Goal: Information Seeking & Learning: Learn about a topic

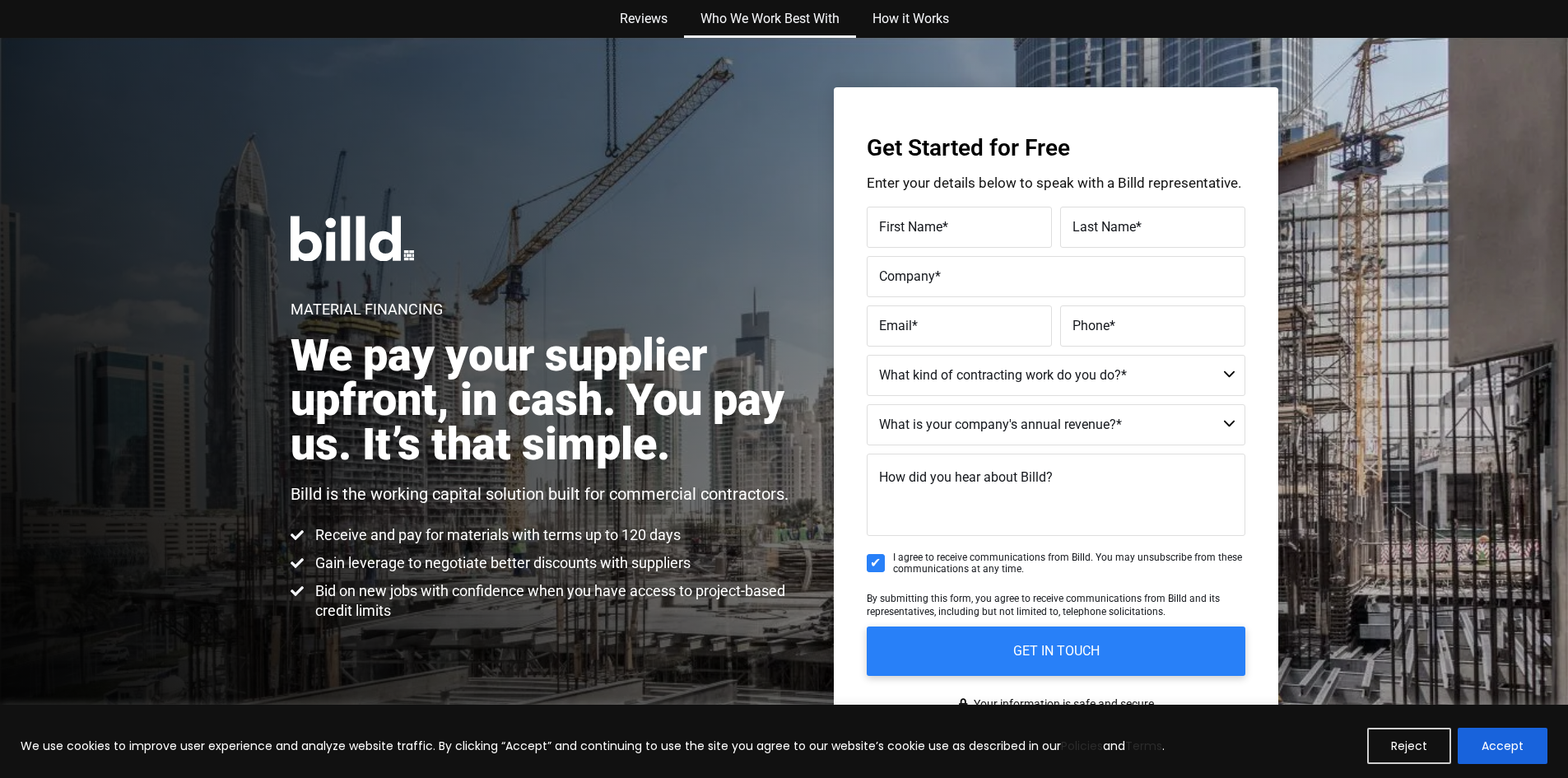
click at [723, 19] on link "Who We Work Best With" at bounding box center [769, 19] width 172 height 37
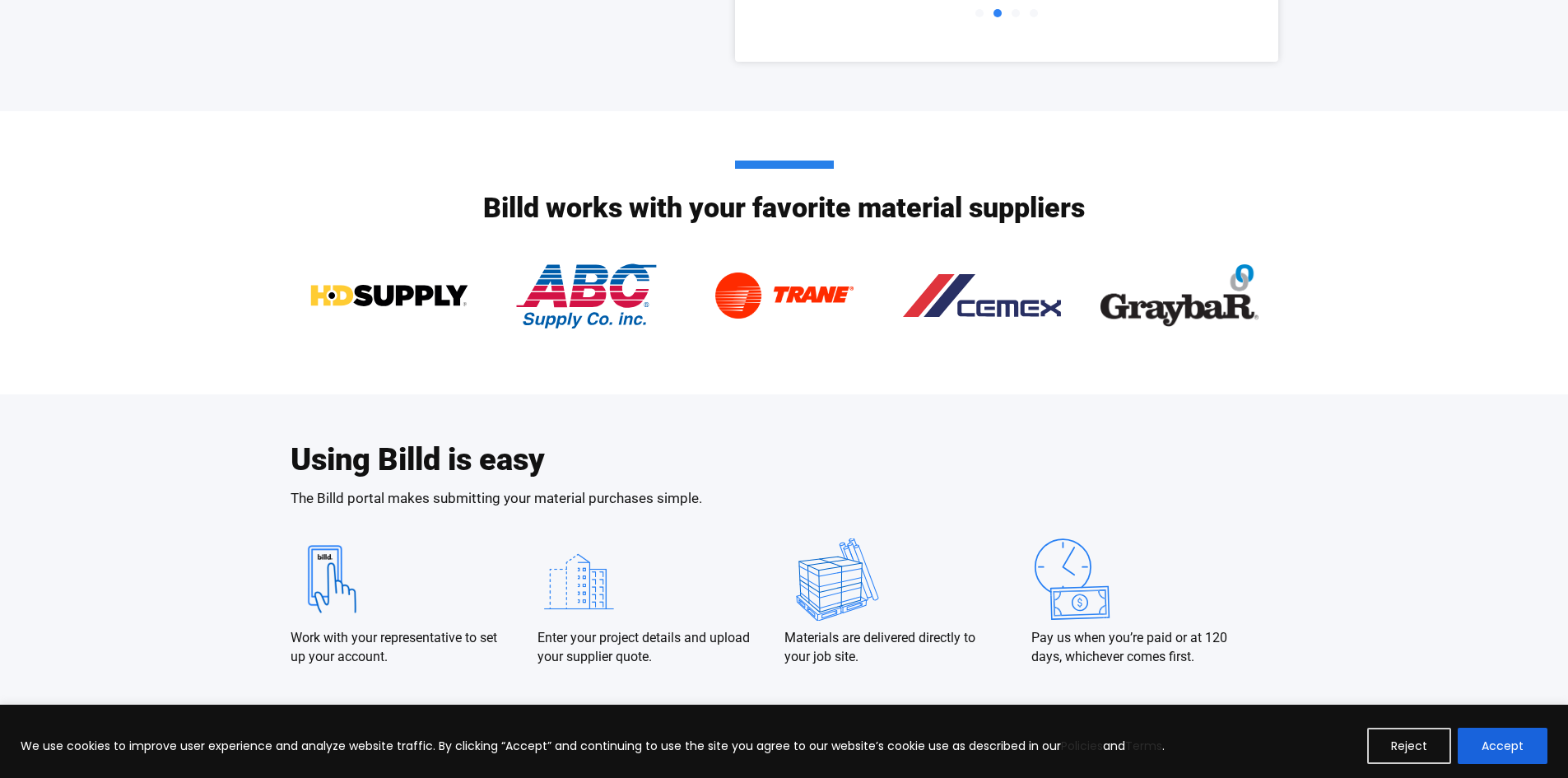
scroll to position [2625, 0]
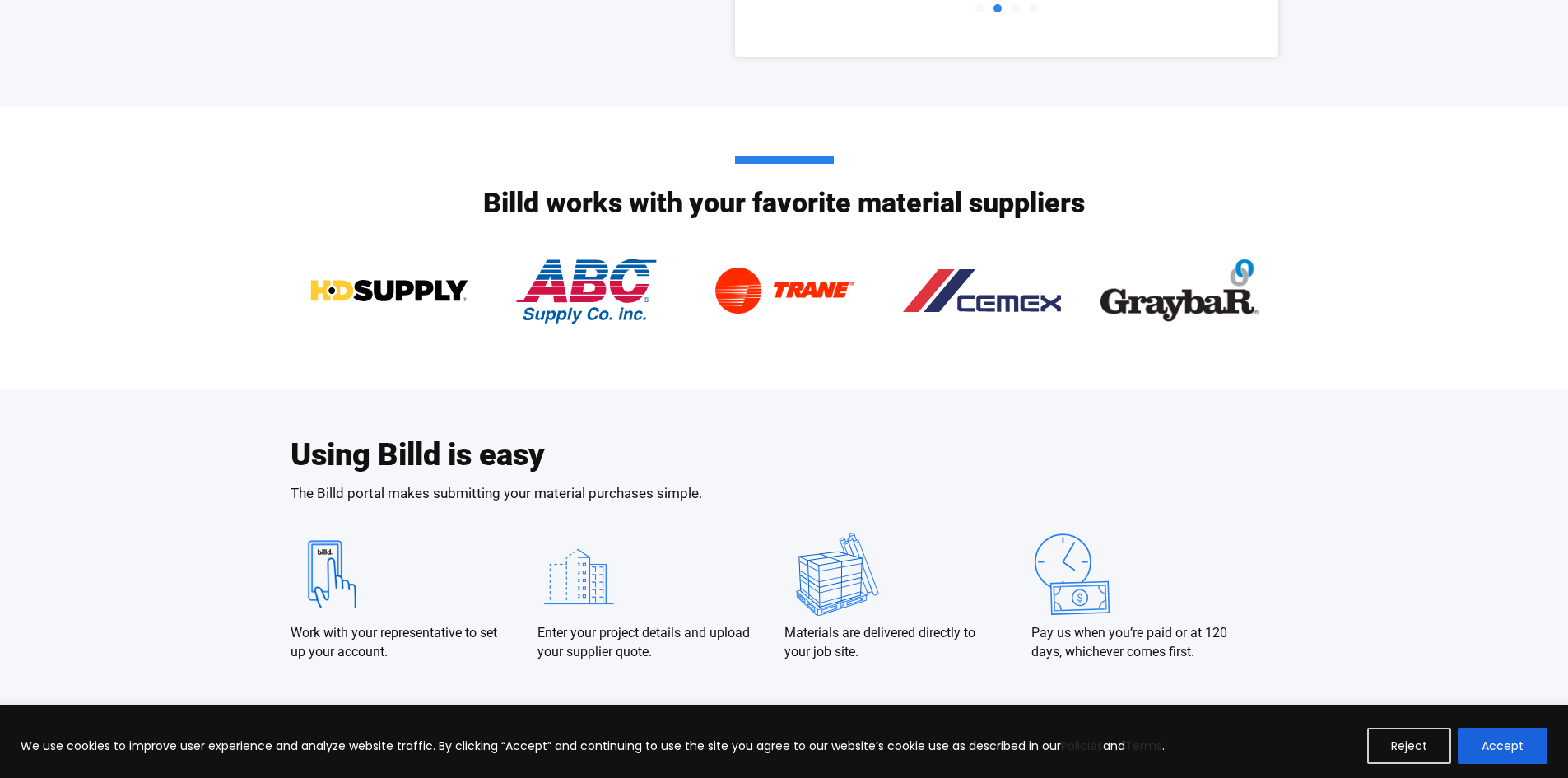
click at [425, 468] on h2 "Using Billd is easy" at bounding box center [418, 454] width 254 height 31
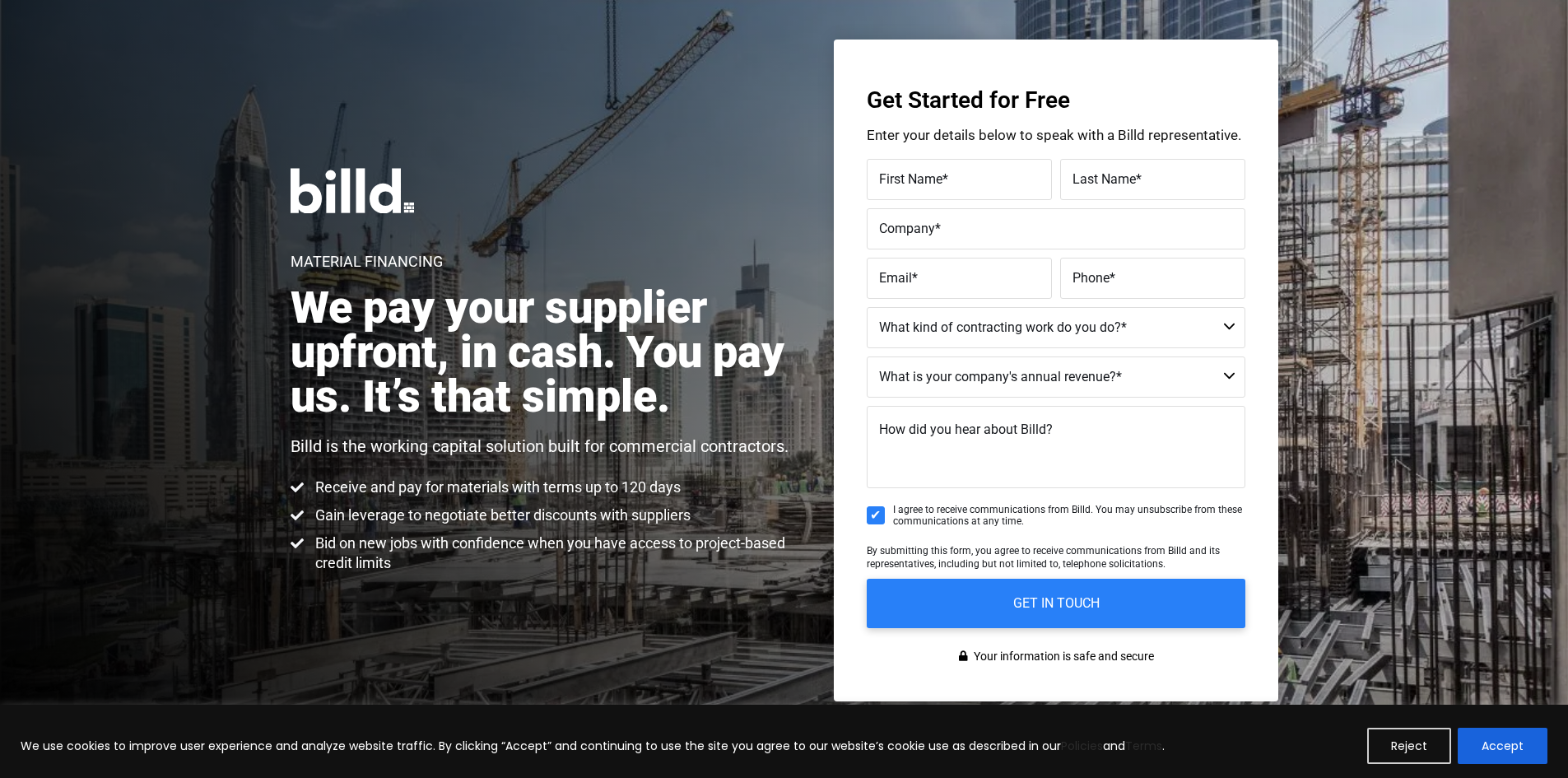
scroll to position [0, 0]
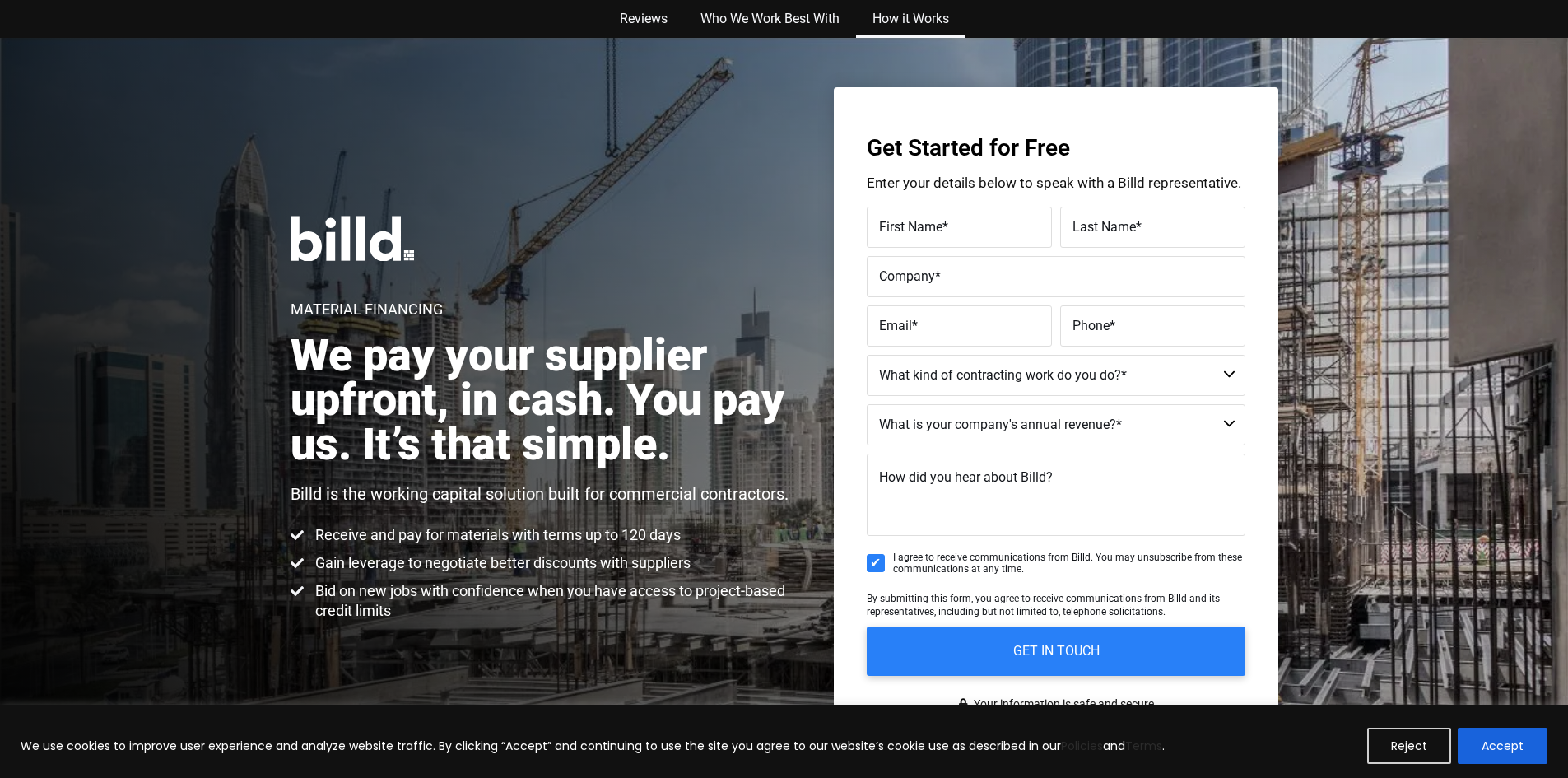
click at [884, 18] on link "How it Works" at bounding box center [910, 19] width 110 height 37
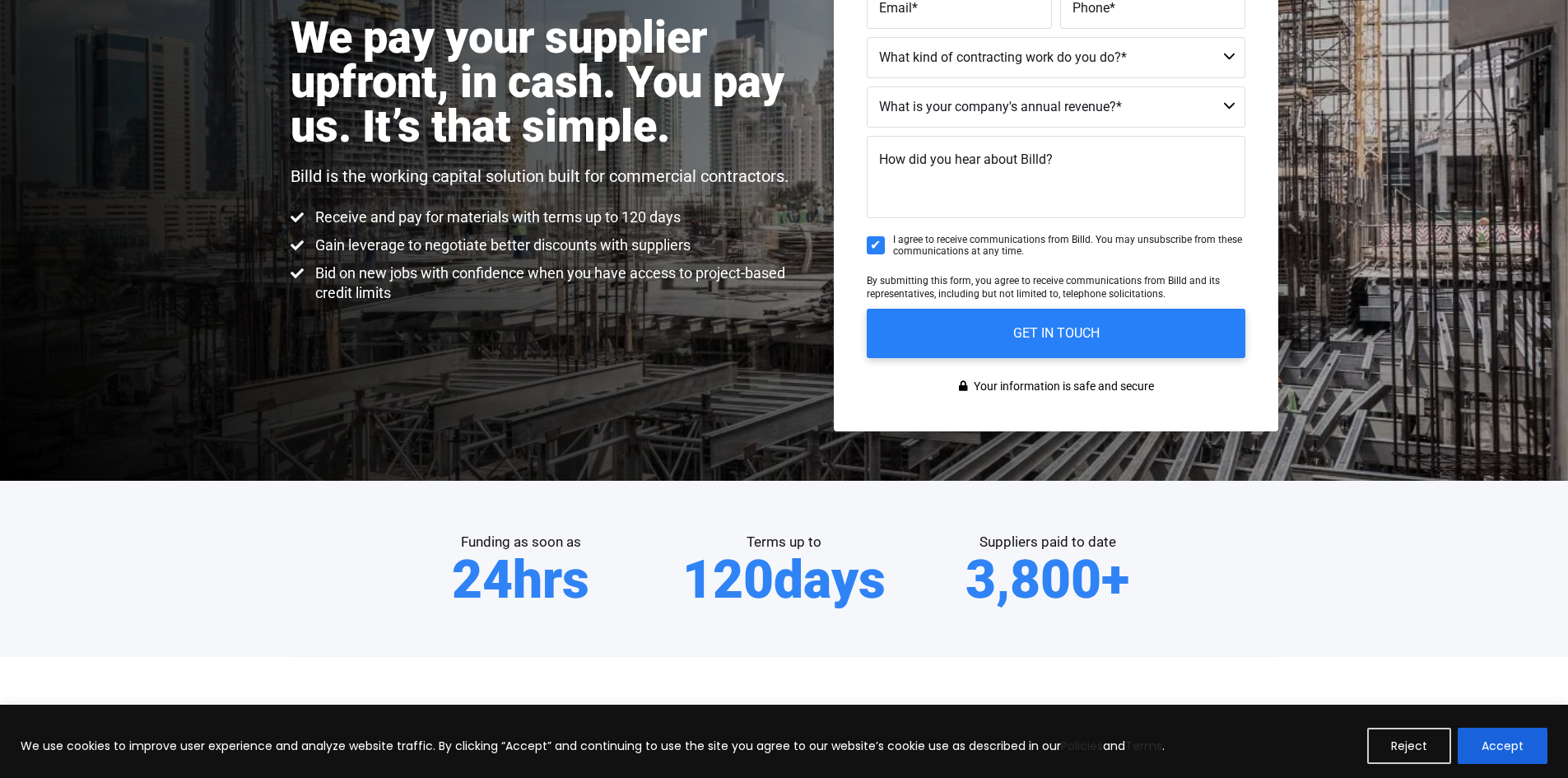
scroll to position [321, 0]
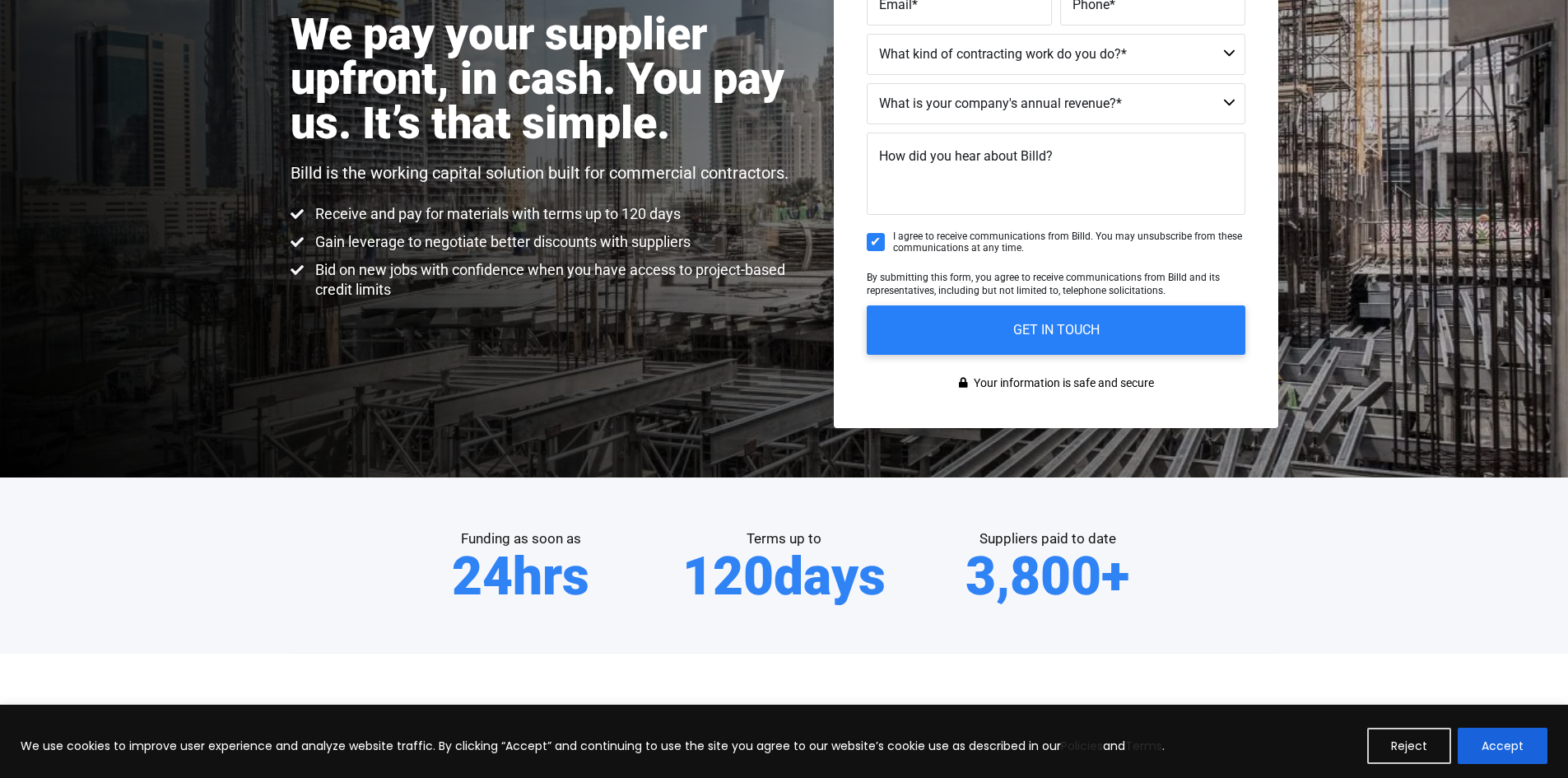
drag, startPoint x: 562, startPoint y: 584, endPoint x: 598, endPoint y: 576, distance: 36.9
click at [569, 581] on span "hrs" at bounding box center [579, 576] width 132 height 53
click at [708, 575] on span "120" at bounding box center [728, 576] width 91 height 53
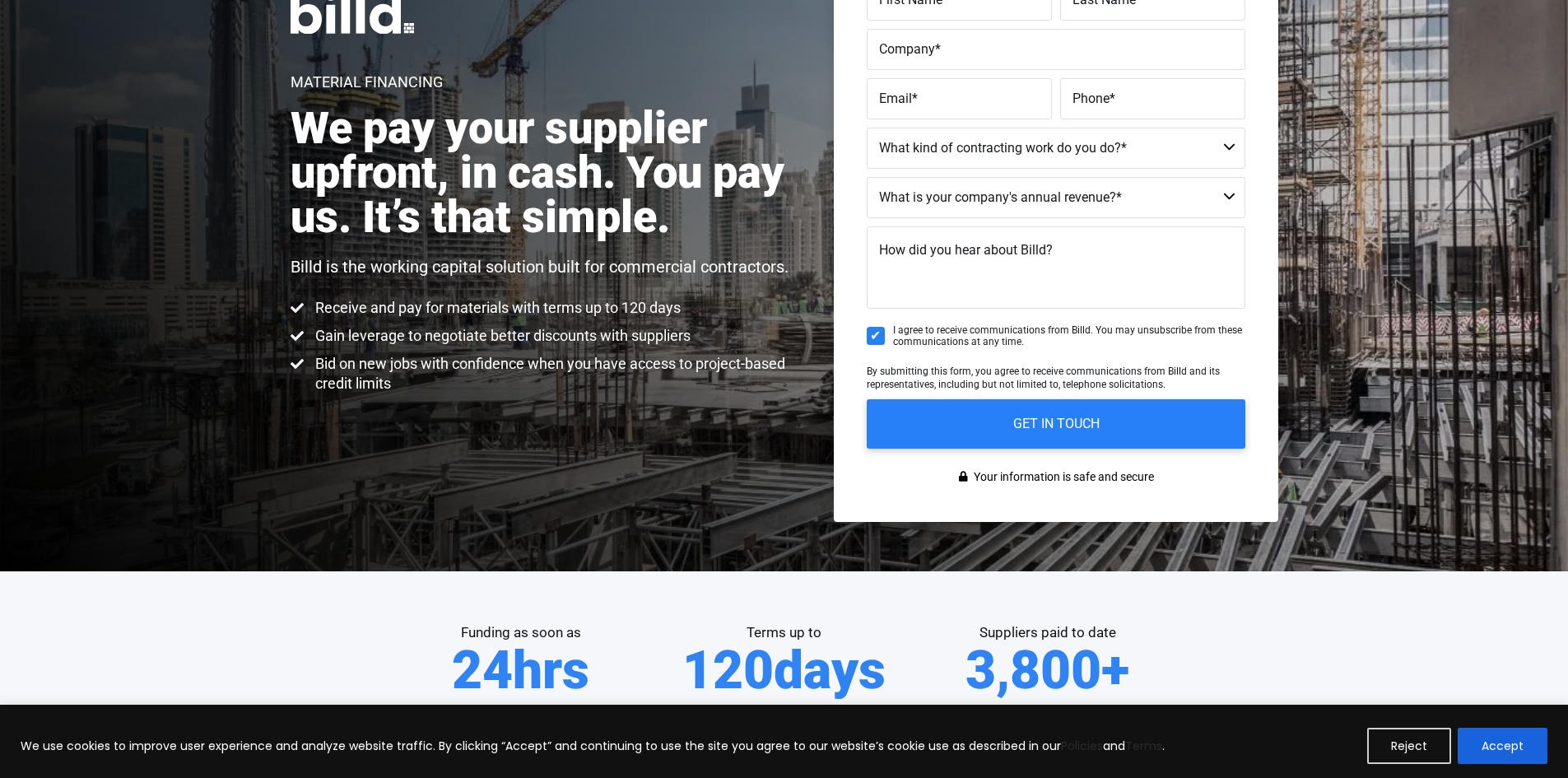
scroll to position [0, 0]
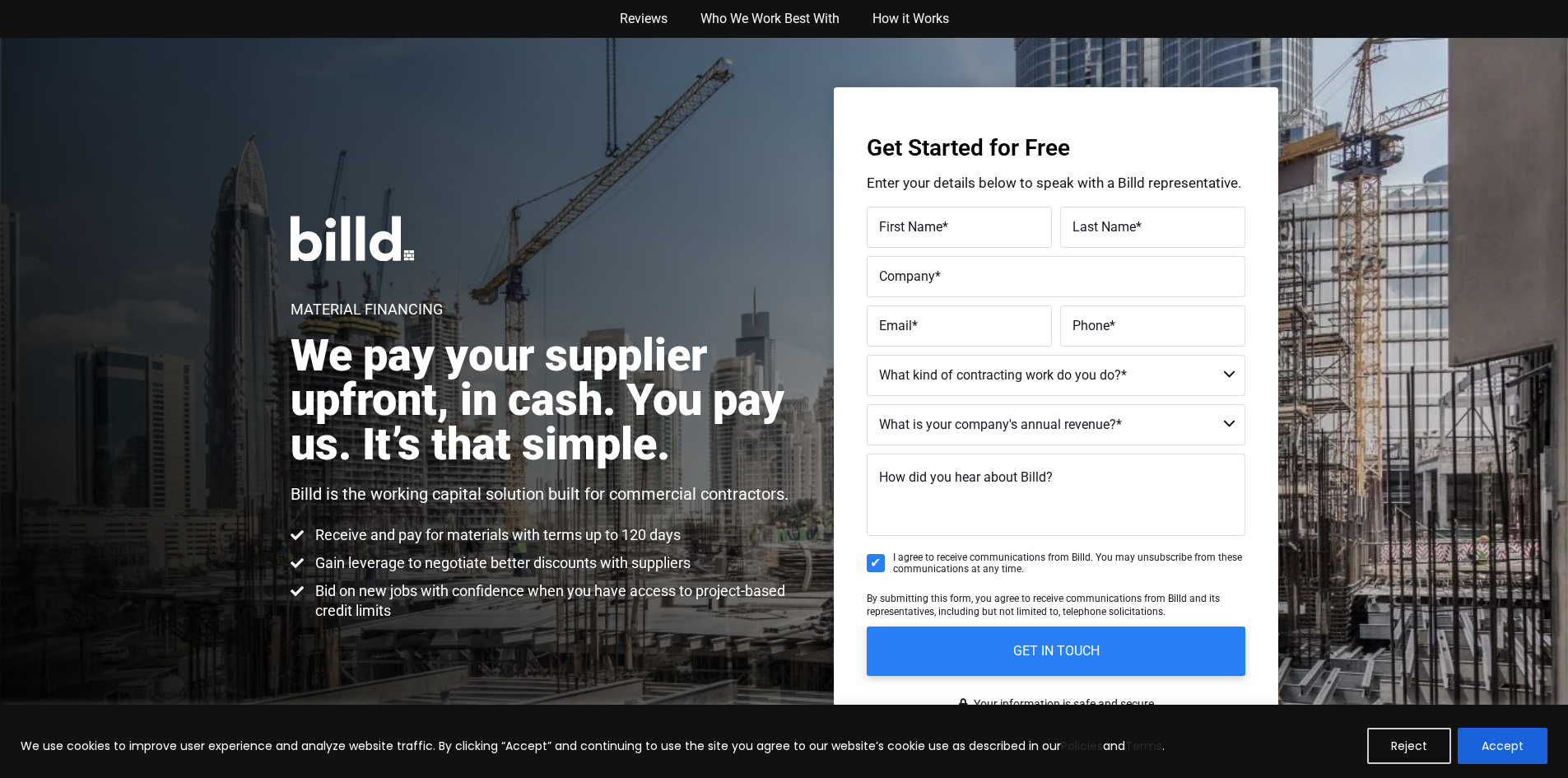
click at [496, 492] on p "Billd is the working capital solution built for commercial contractors." at bounding box center [540, 493] width 498 height 21
click at [651, 21] on link "Reviews" at bounding box center [643, 19] width 80 height 37
